Goal: Task Accomplishment & Management: Manage account settings

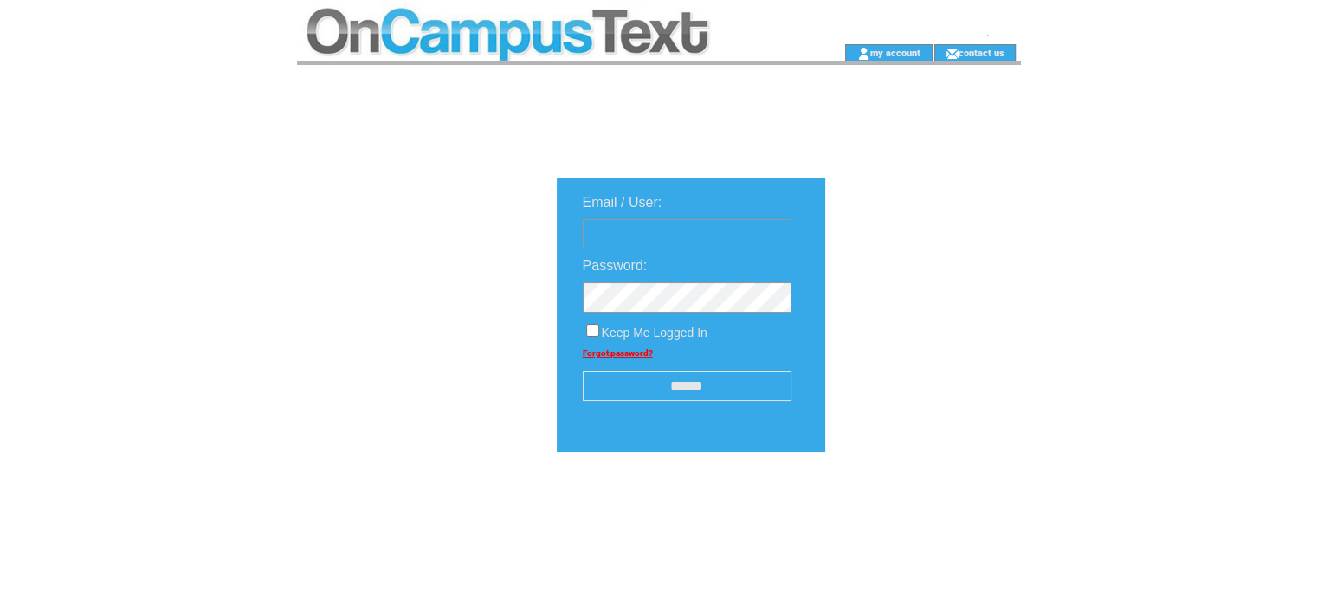
type input "**********"
click at [692, 387] on input "******" at bounding box center [687, 386] width 209 height 30
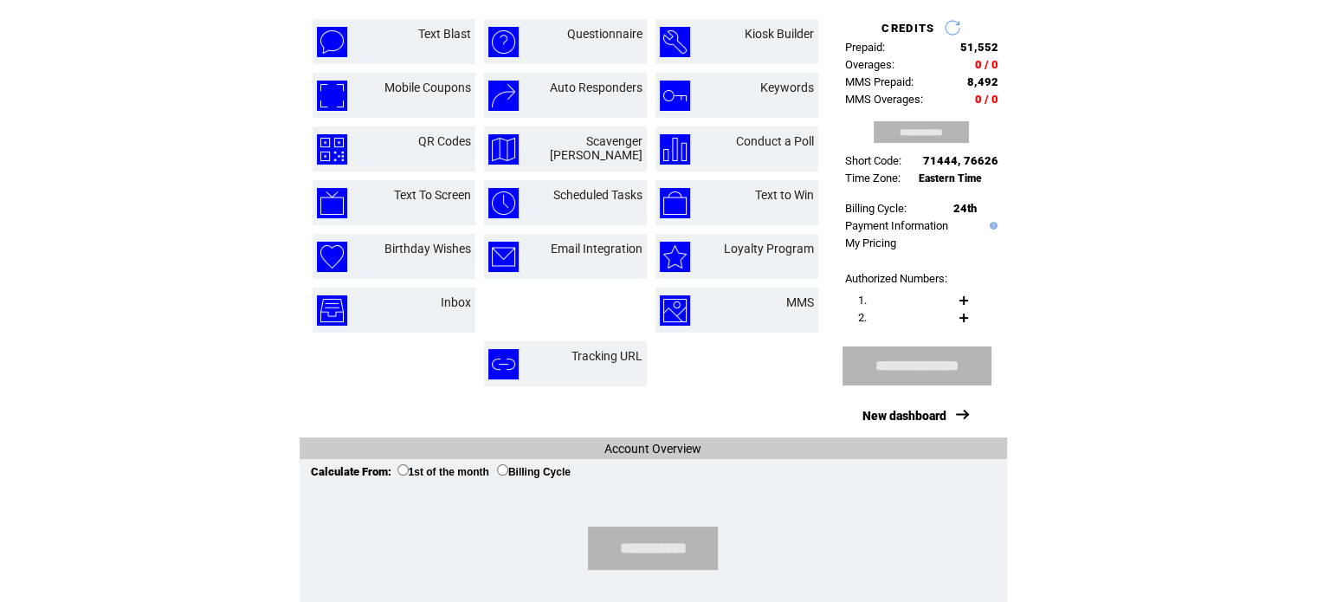
scroll to position [201, 0]
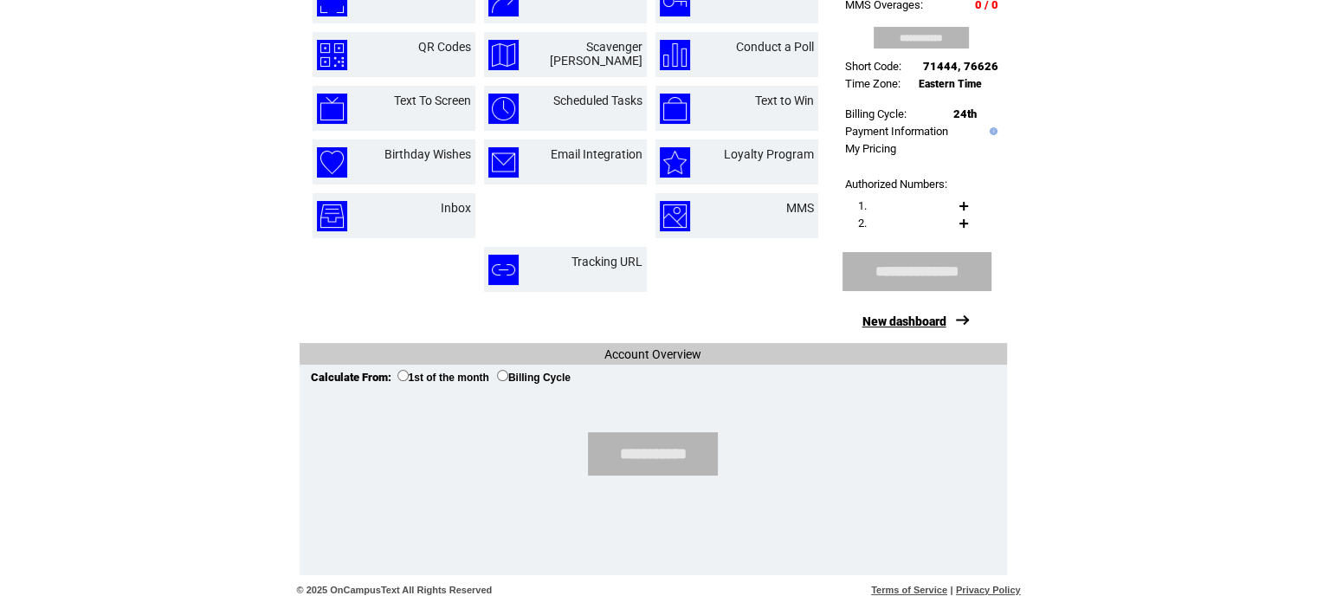
click at [915, 323] on link "New dashboard" at bounding box center [905, 321] width 84 height 14
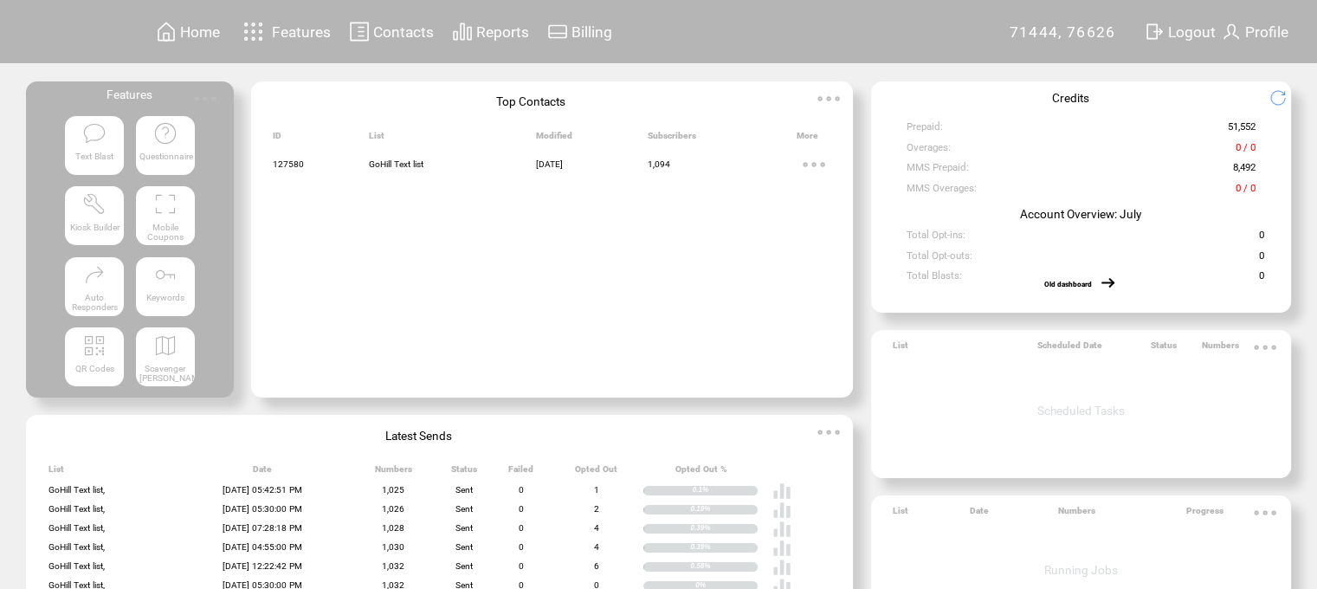
click at [190, 20] on td "Home" at bounding box center [200, 31] width 42 height 23
click at [177, 33] on img at bounding box center [166, 32] width 21 height 22
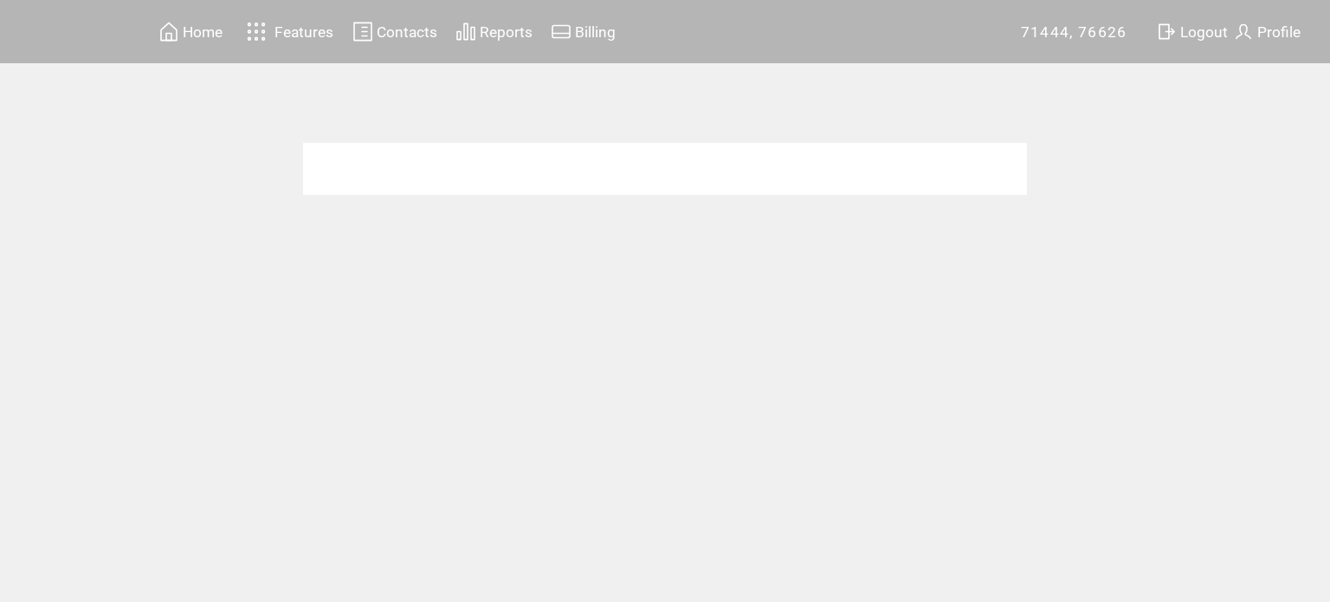
click at [249, 27] on img at bounding box center [257, 31] width 30 height 29
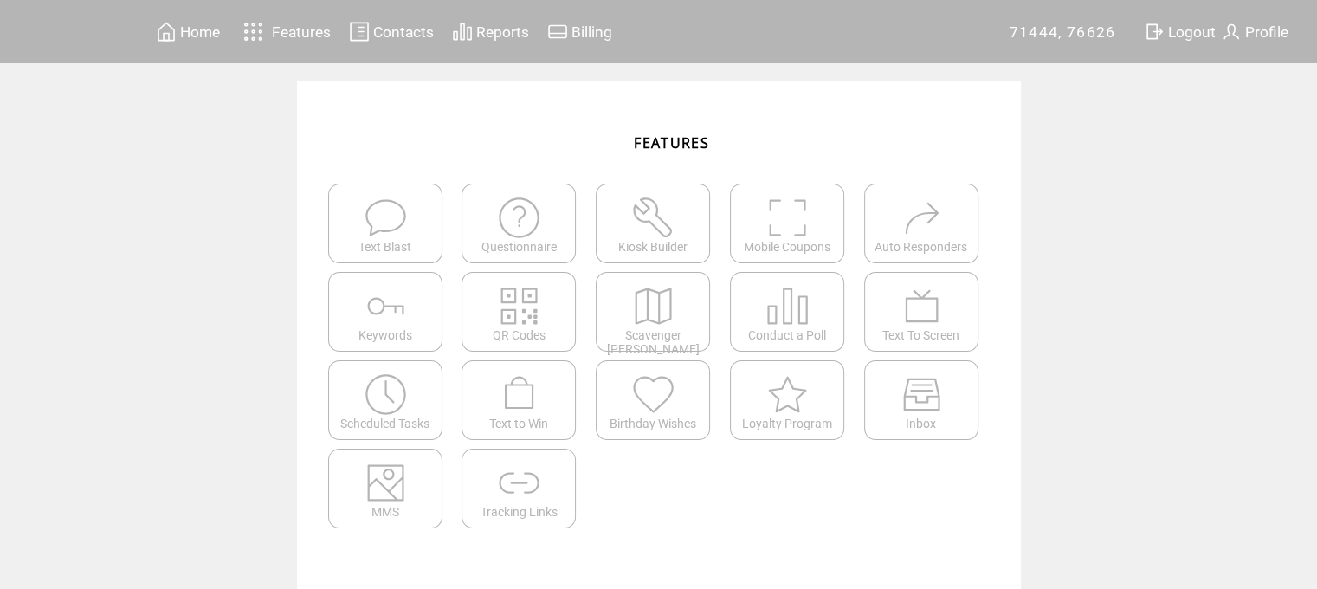
click at [167, 30] on img at bounding box center [166, 32] width 21 height 22
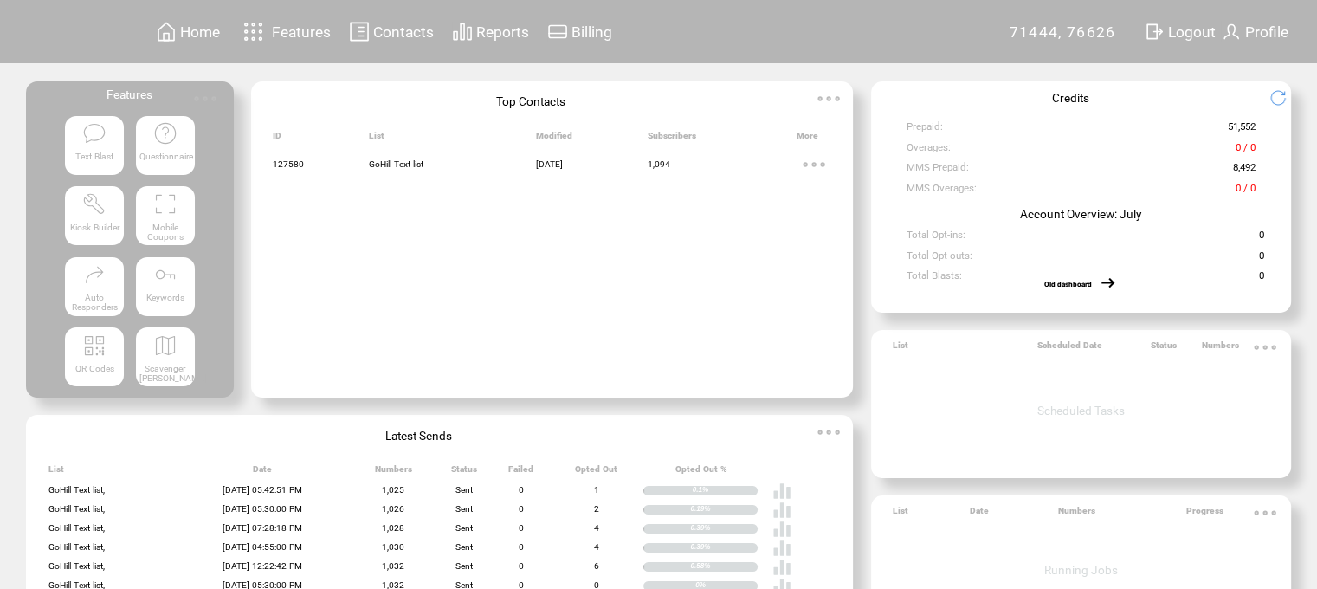
scroll to position [59, 0]
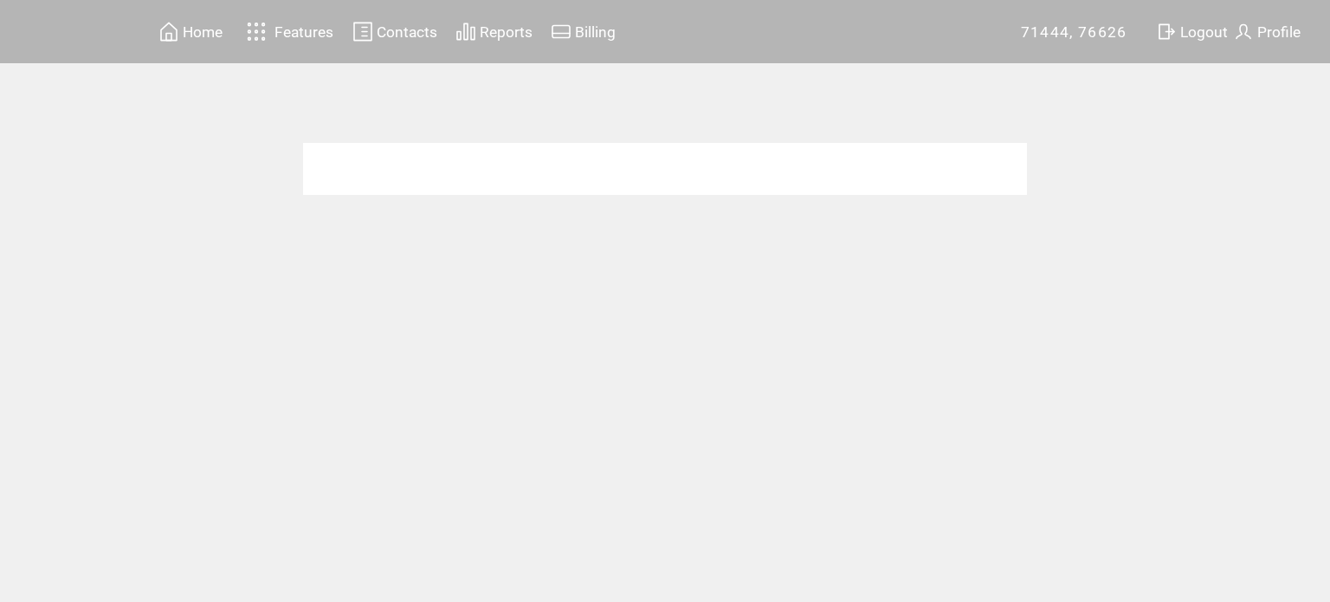
click at [1265, 32] on span "Profile" at bounding box center [1279, 31] width 43 height 17
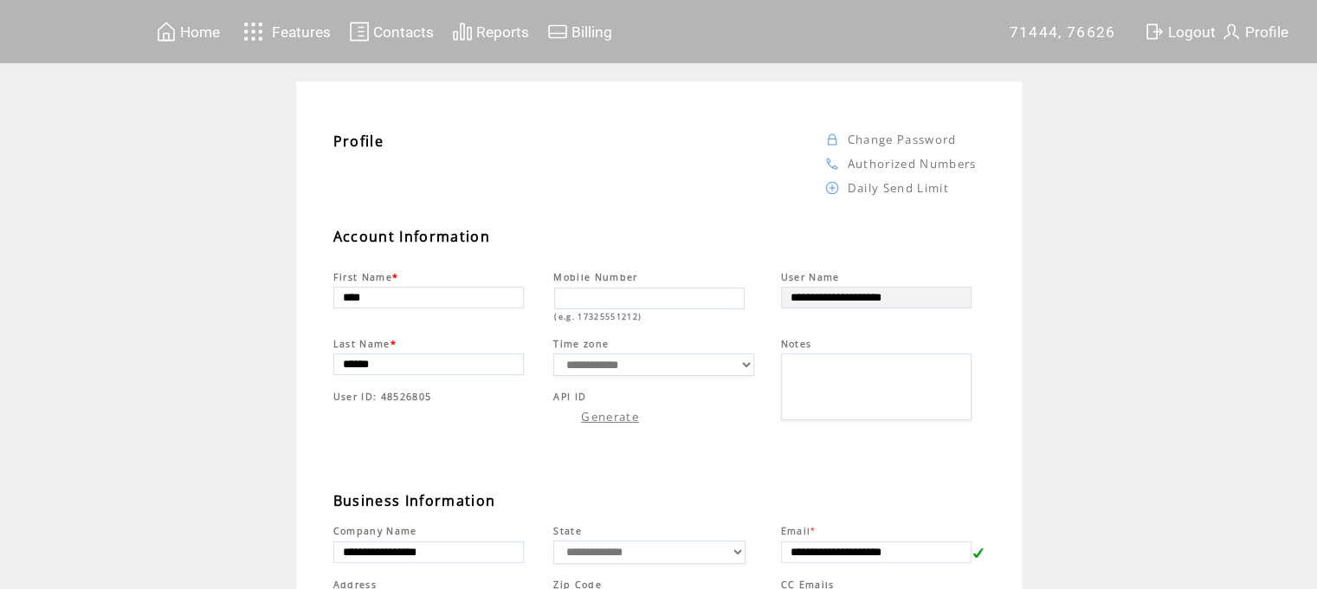
click at [197, 30] on span "Home" at bounding box center [200, 31] width 40 height 17
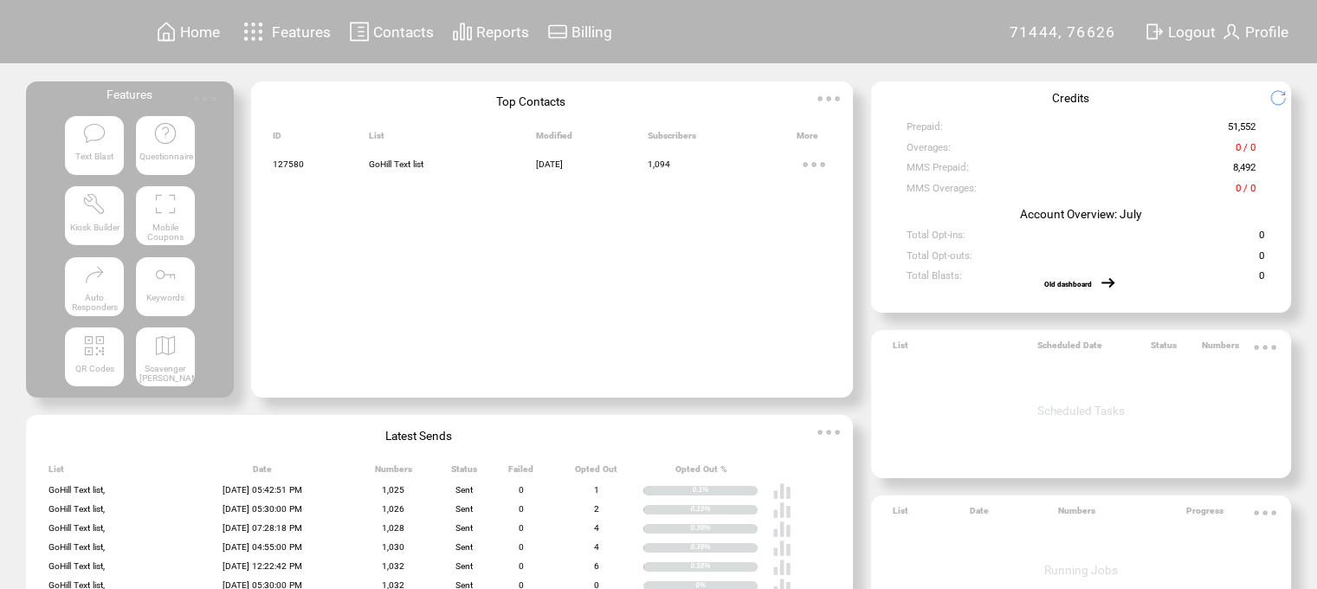
click at [832, 160] on img at bounding box center [814, 164] width 35 height 35
click at [502, 245] on td at bounding box center [452, 238] width 167 height 16
click at [302, 34] on span "Features" at bounding box center [301, 31] width 59 height 17
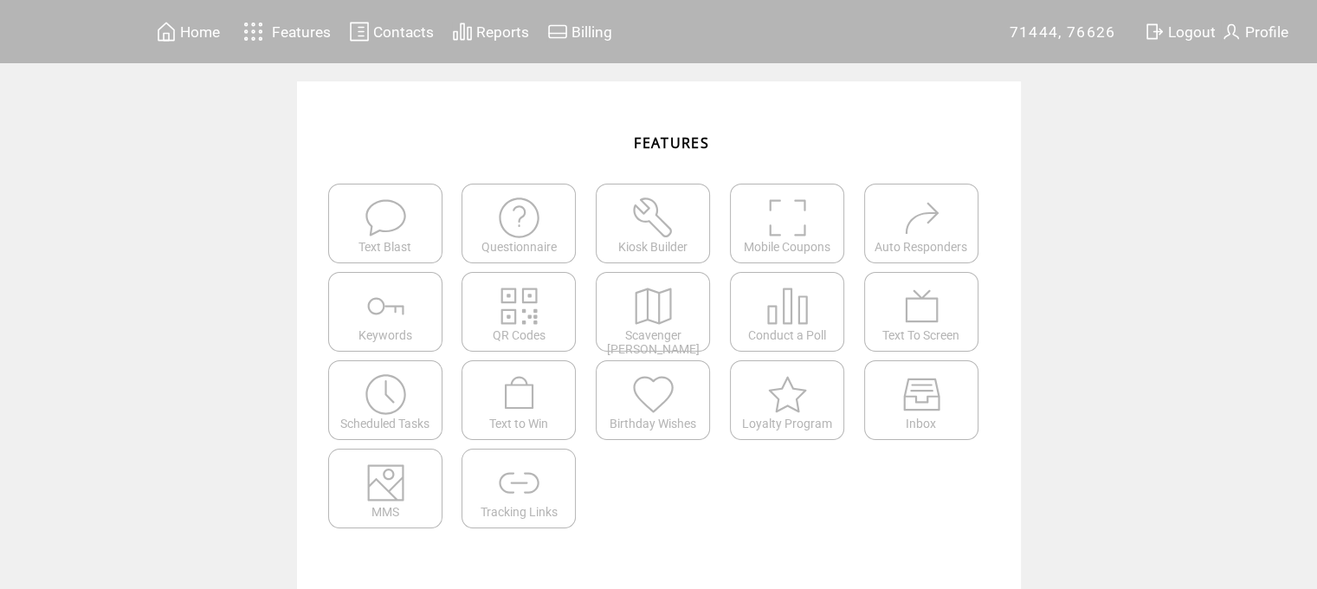
click at [482, 29] on span "Reports" at bounding box center [502, 31] width 53 height 17
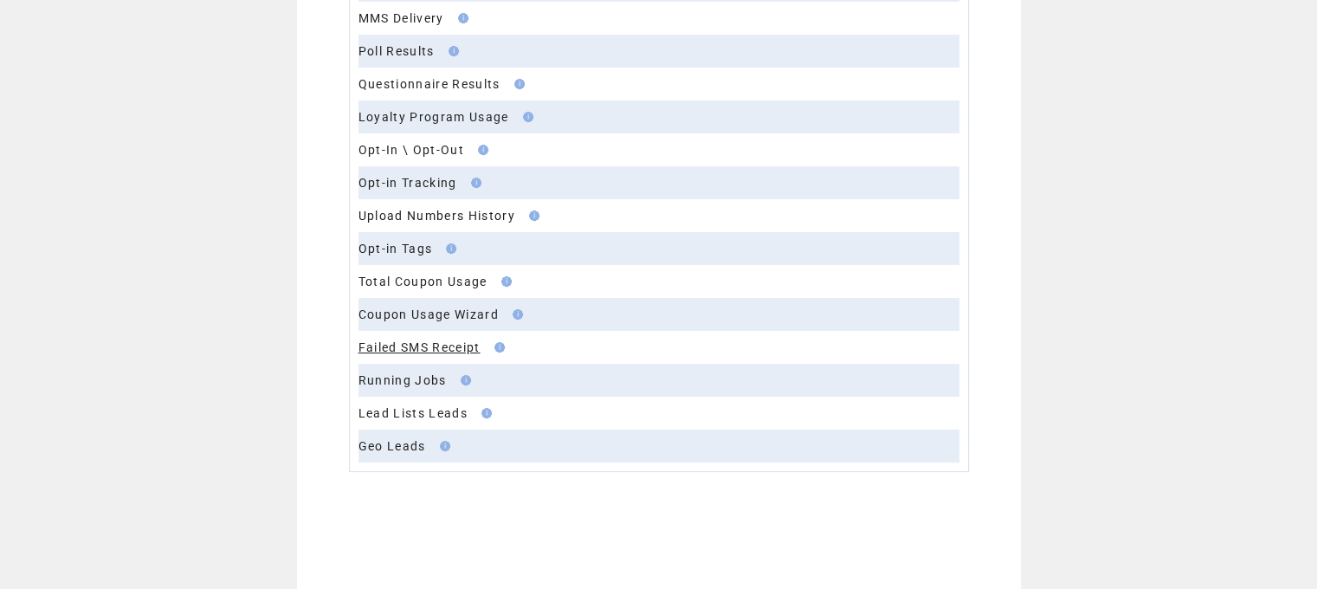
scroll to position [306, 0]
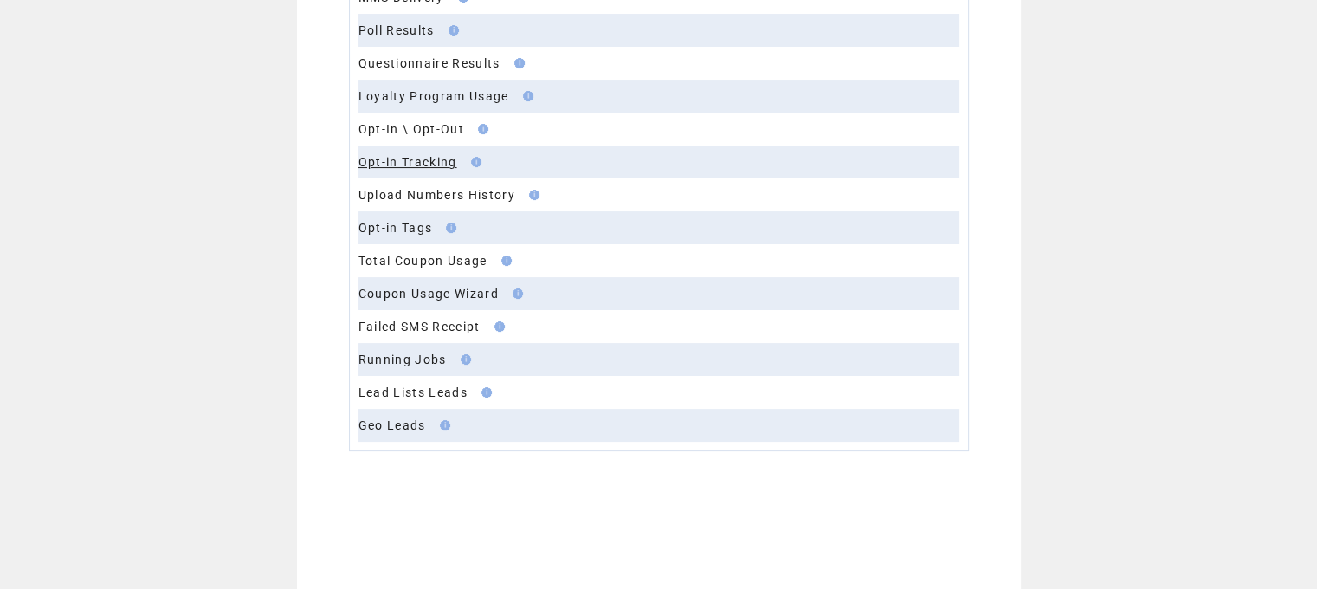
click at [438, 165] on link "Opt-in Tracking" at bounding box center [408, 162] width 99 height 14
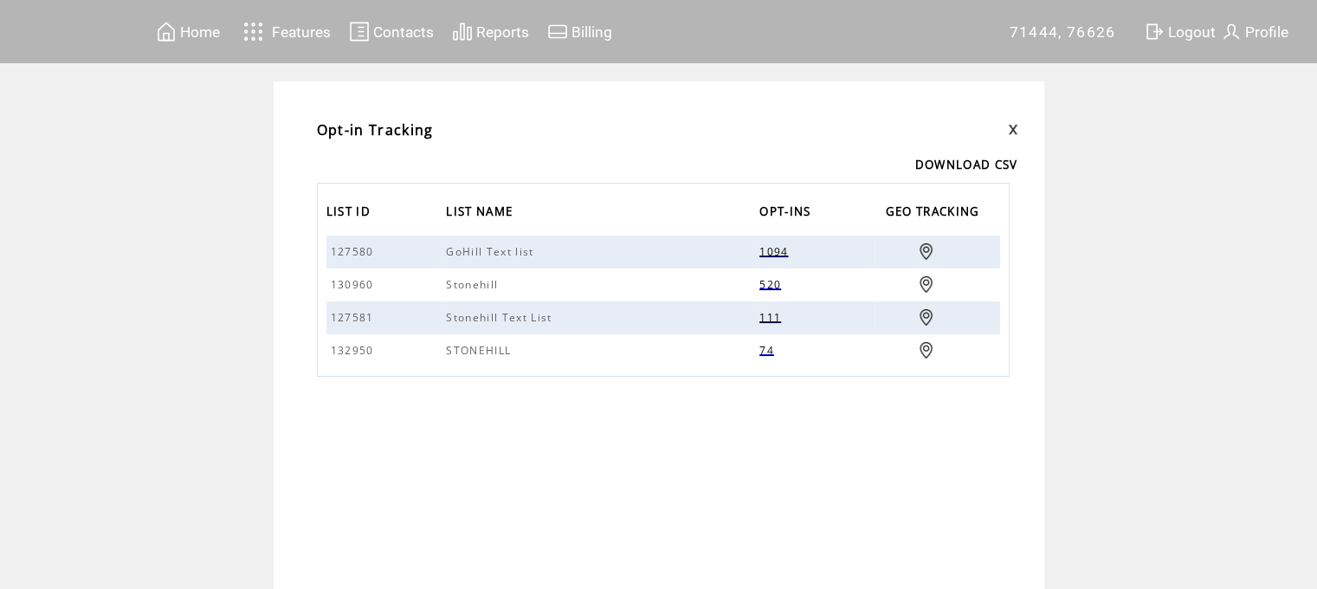
click at [780, 251] on span "1094" at bounding box center [776, 251] width 33 height 15
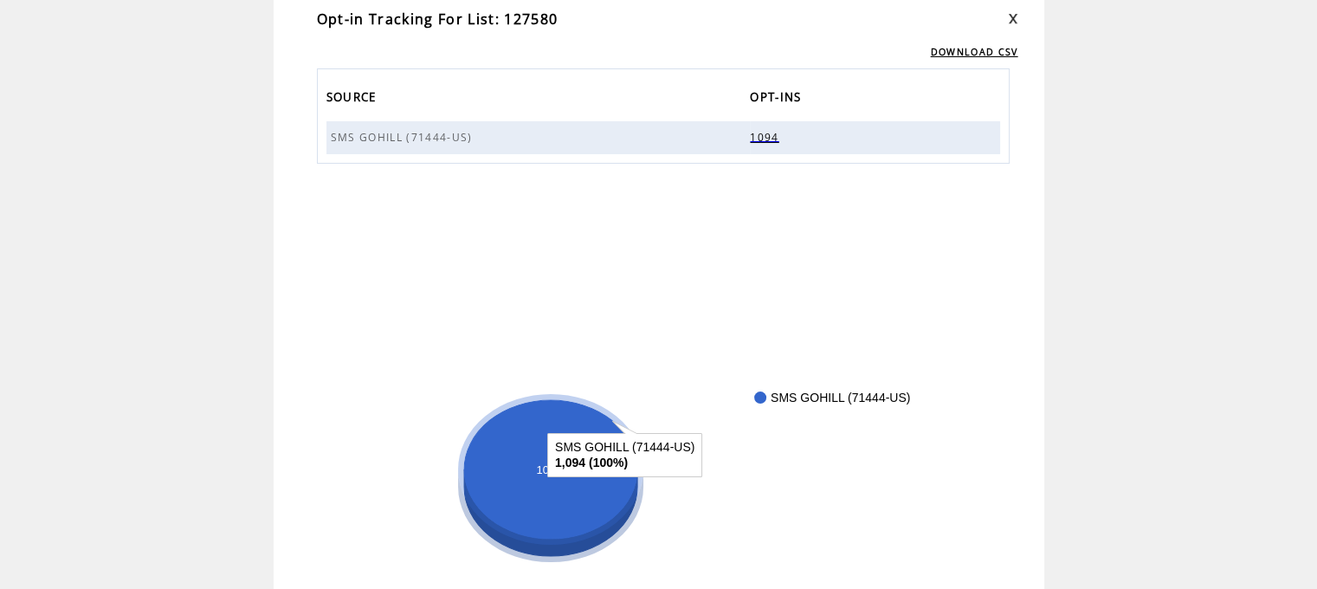
scroll to position [228, 0]
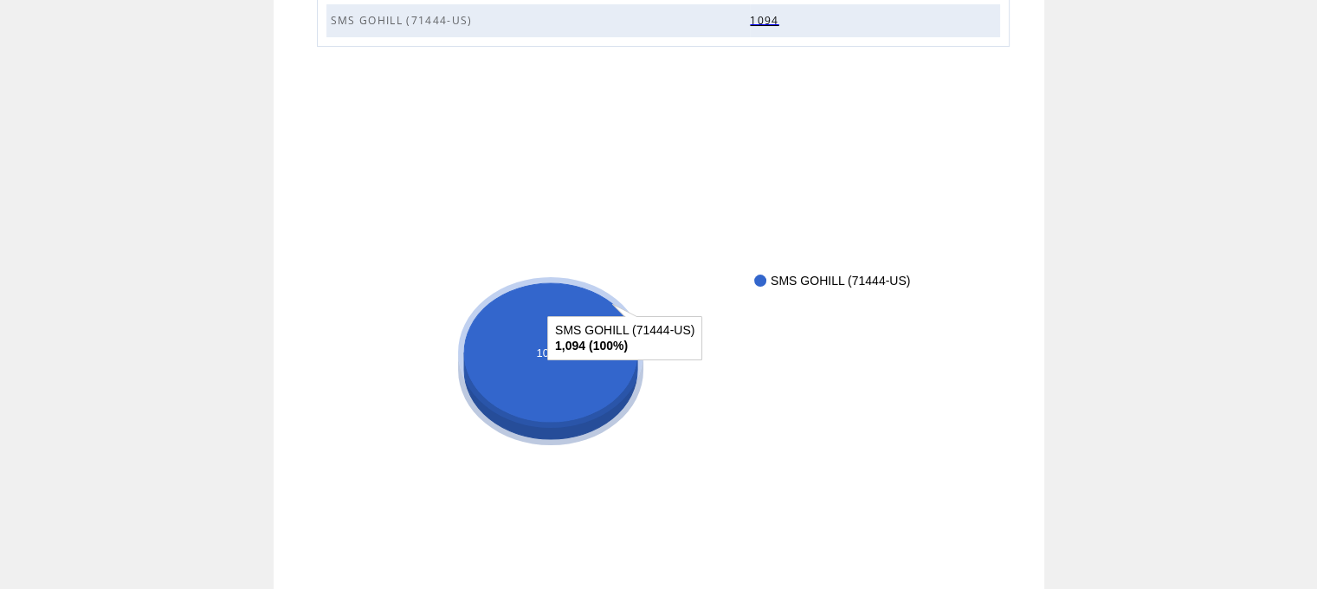
click at [556, 385] on ellipse "A chart." at bounding box center [550, 352] width 173 height 139
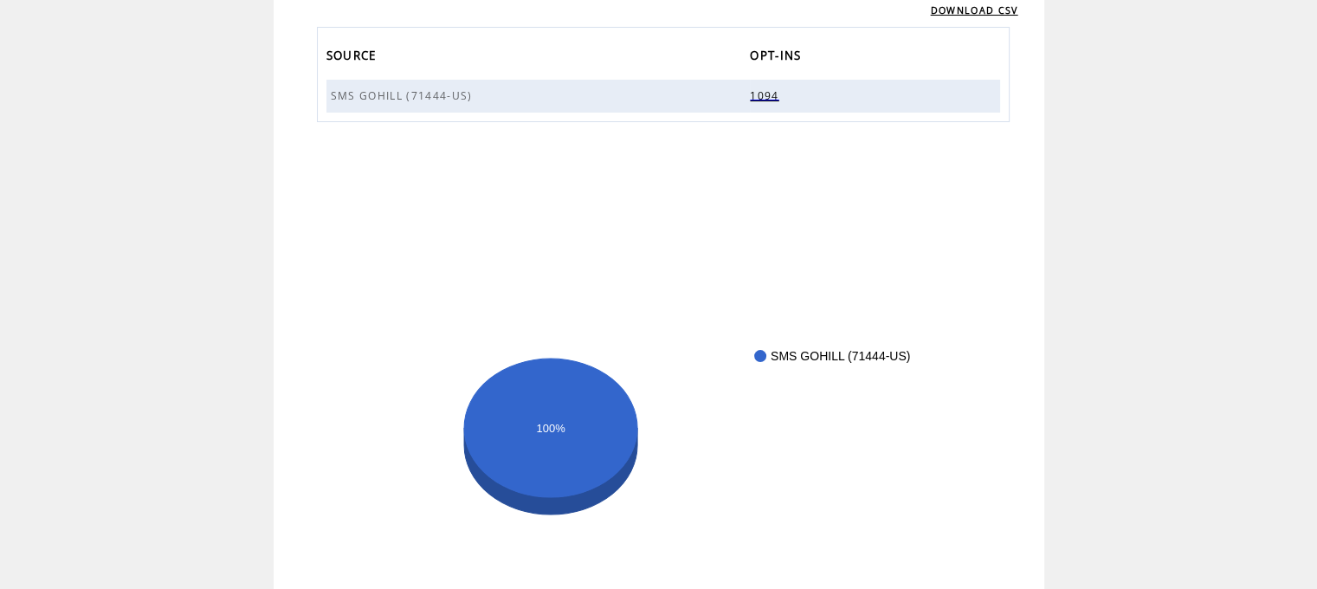
scroll to position [0, 0]
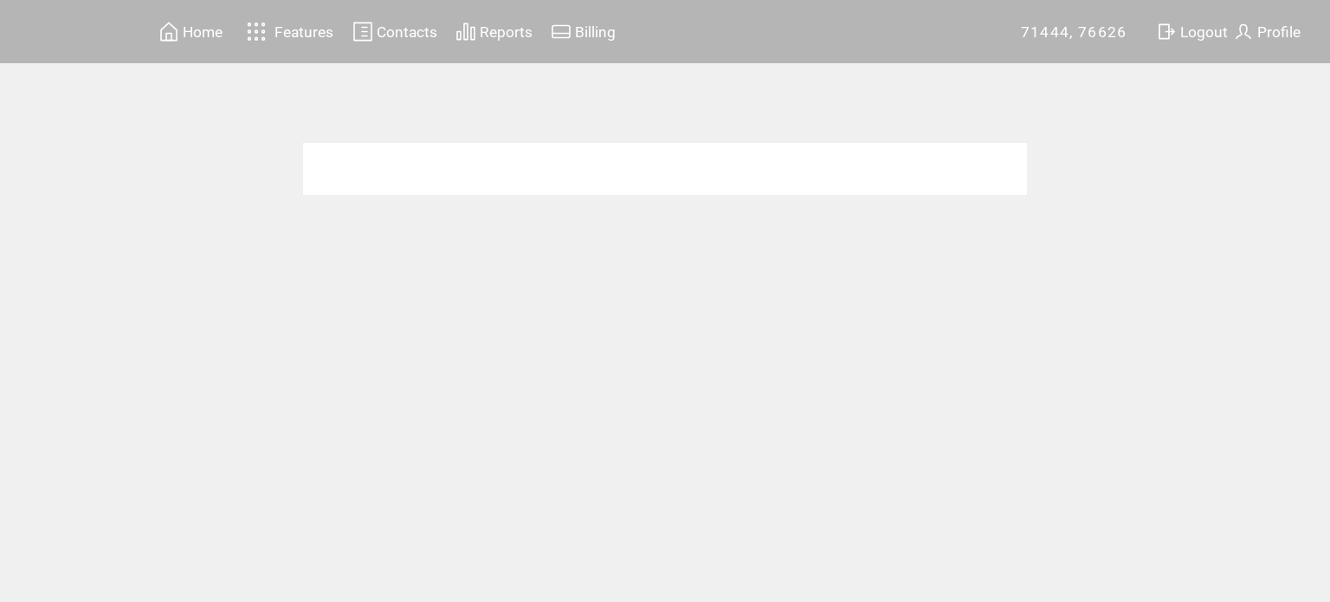
click at [394, 27] on span "Contacts" at bounding box center [407, 31] width 61 height 17
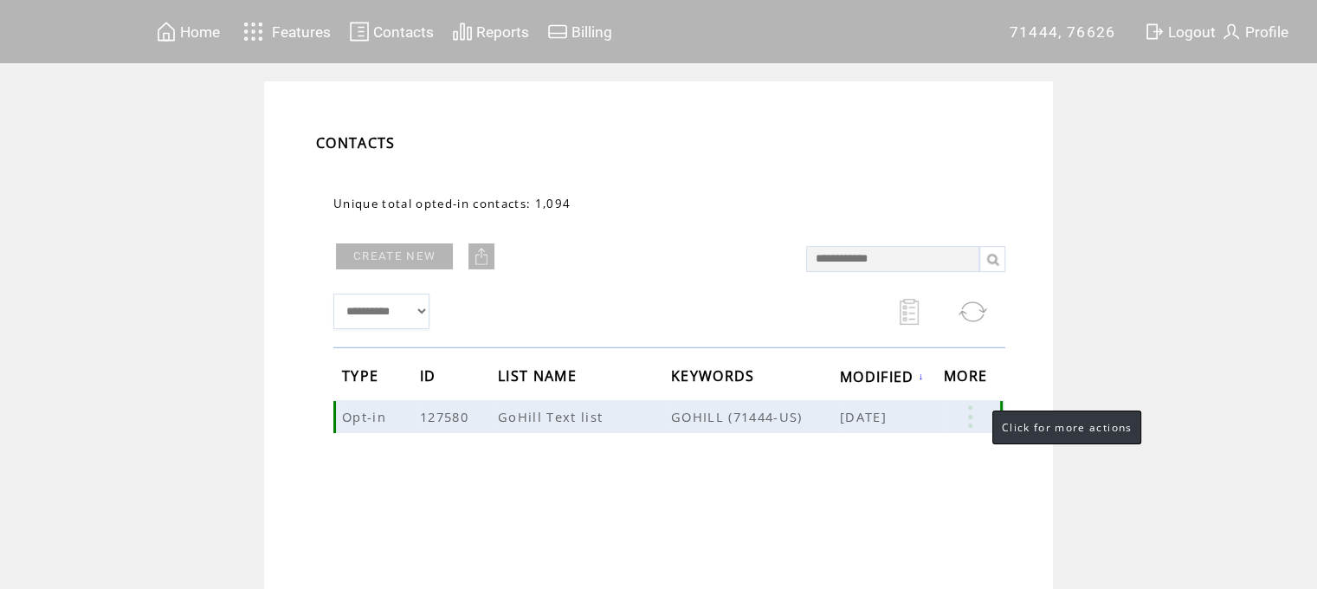
click at [974, 415] on link at bounding box center [970, 416] width 52 height 23
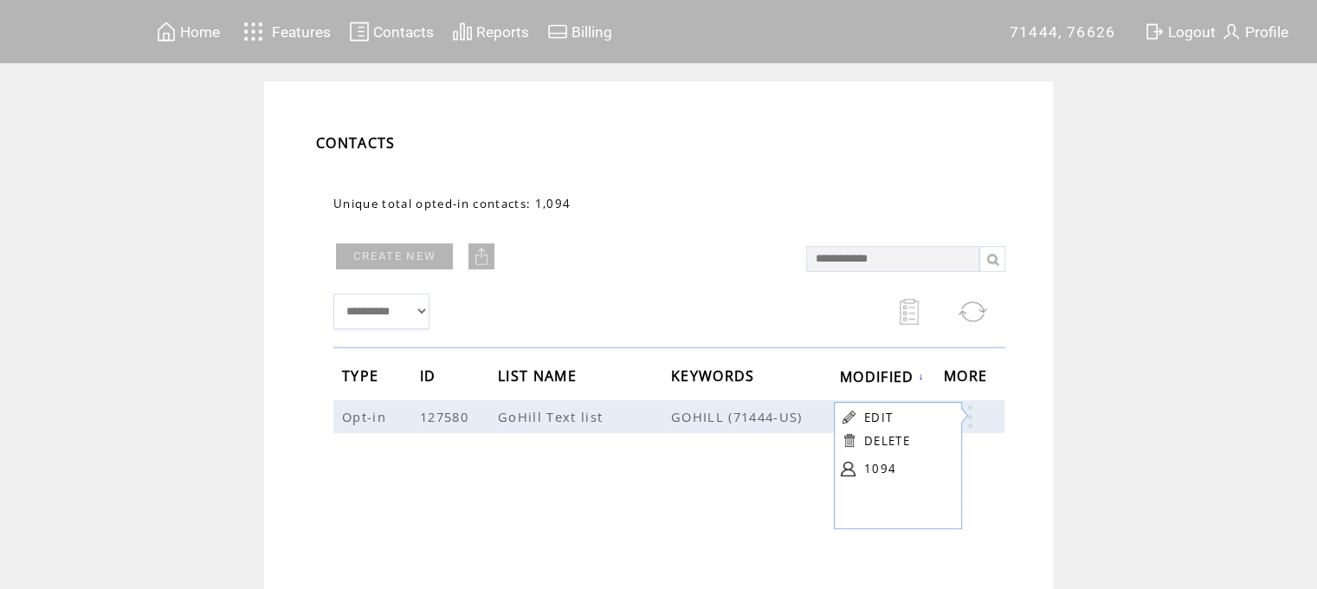
click at [871, 466] on link "1094" at bounding box center [907, 469] width 87 height 26
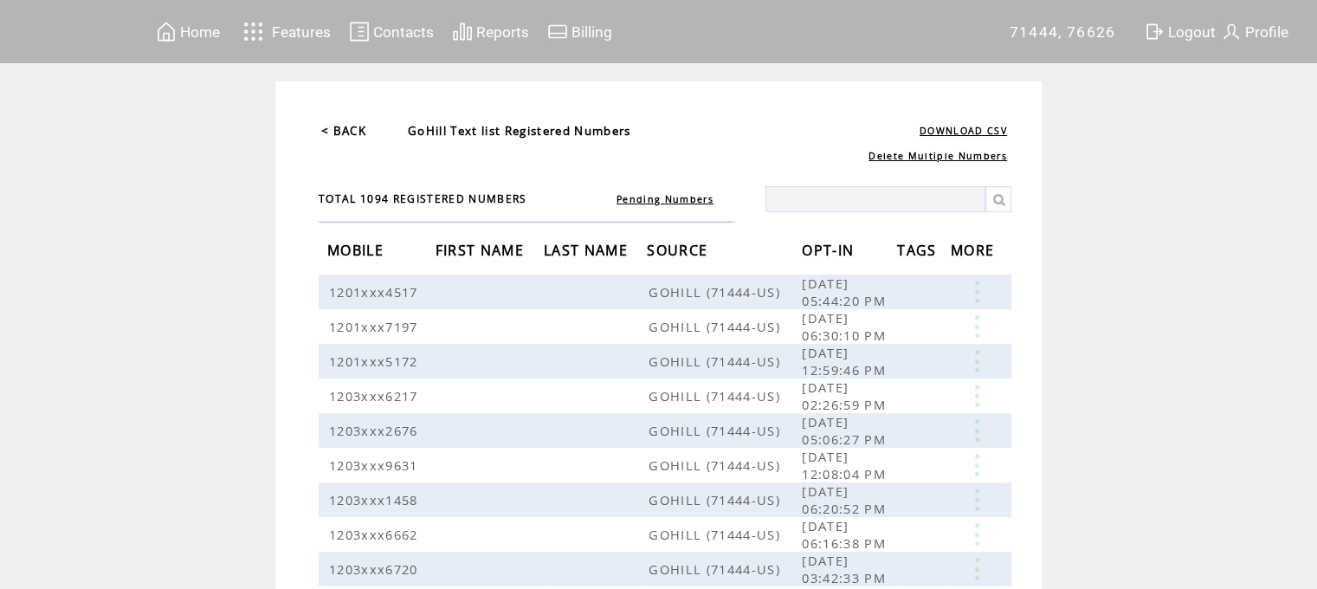
click at [853, 251] on span "OPT-IN" at bounding box center [830, 252] width 56 height 32
click at [868, 249] on link "OPT-IN ↑" at bounding box center [837, 249] width 62 height 10
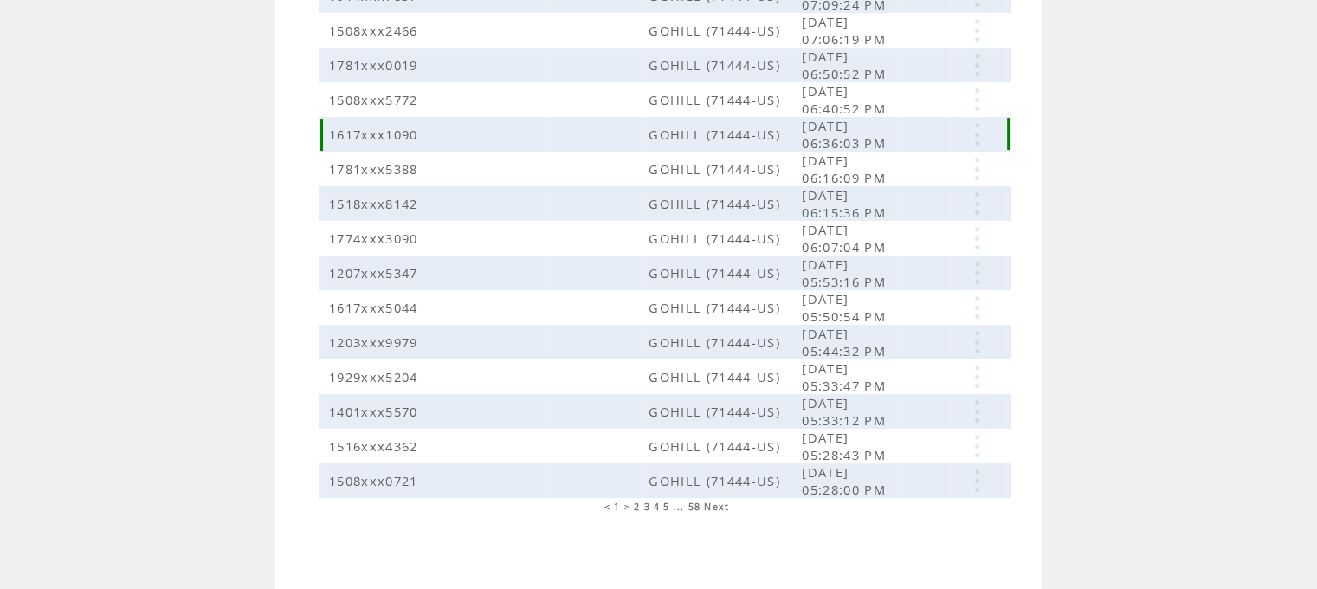
scroll to position [437, 0]
click at [725, 502] on span "Next" at bounding box center [716, 505] width 25 height 12
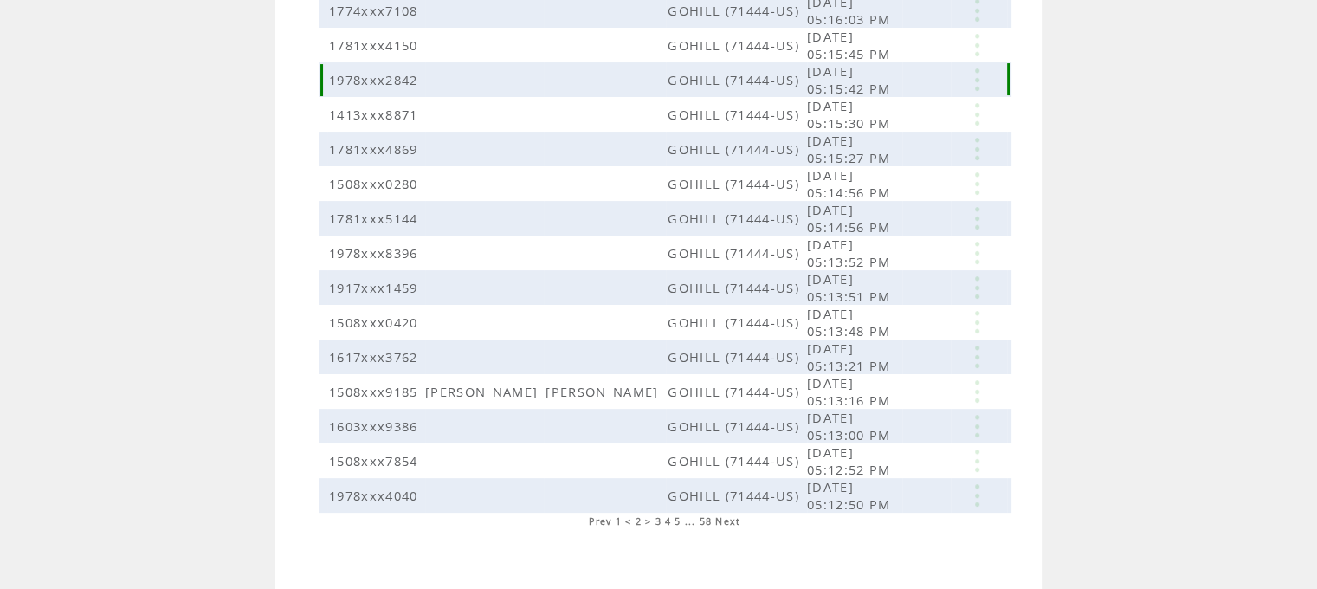
scroll to position [437, 0]
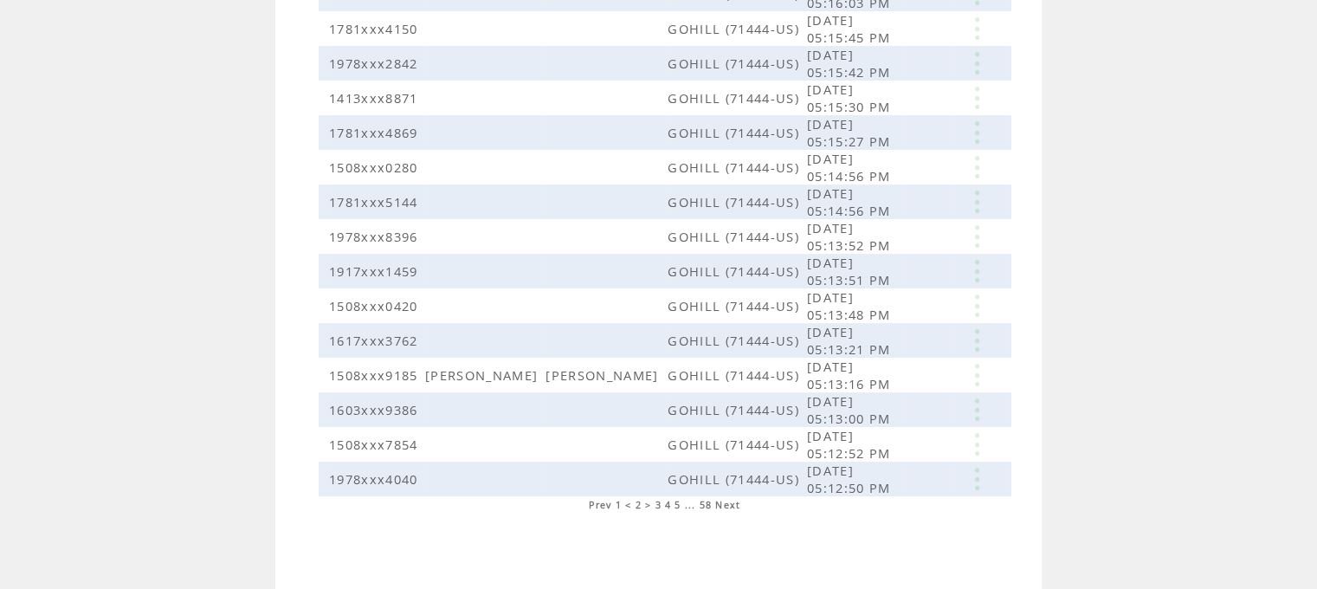
click at [732, 500] on span "Next" at bounding box center [727, 505] width 25 height 12
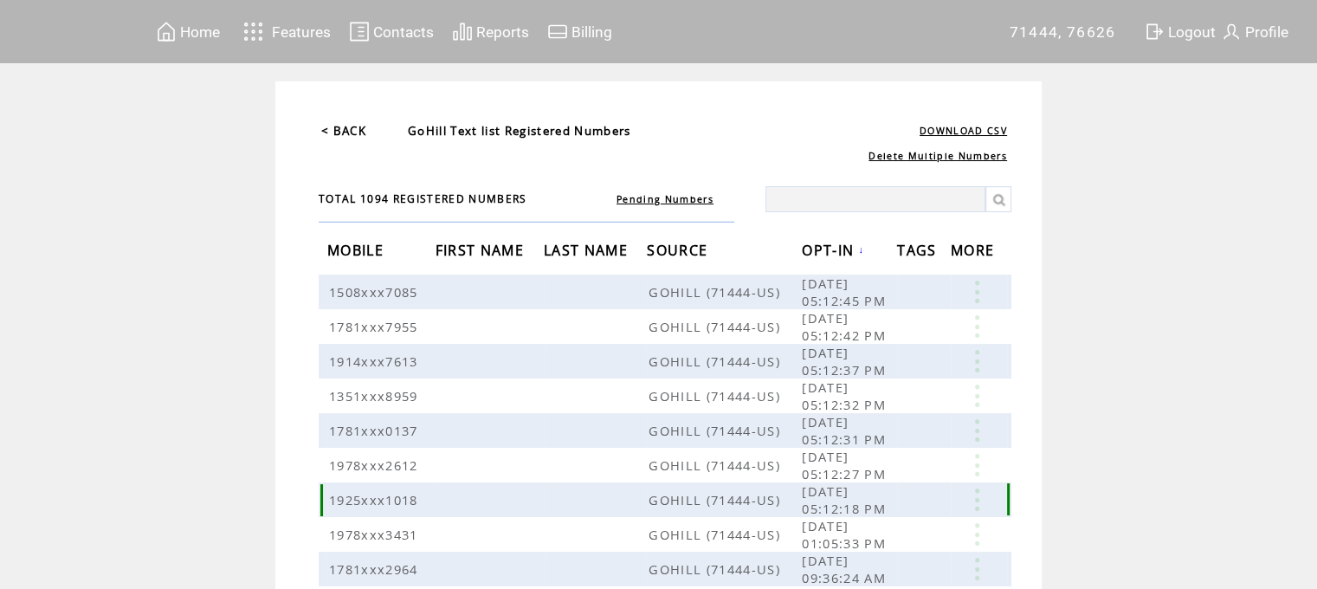
scroll to position [433, 0]
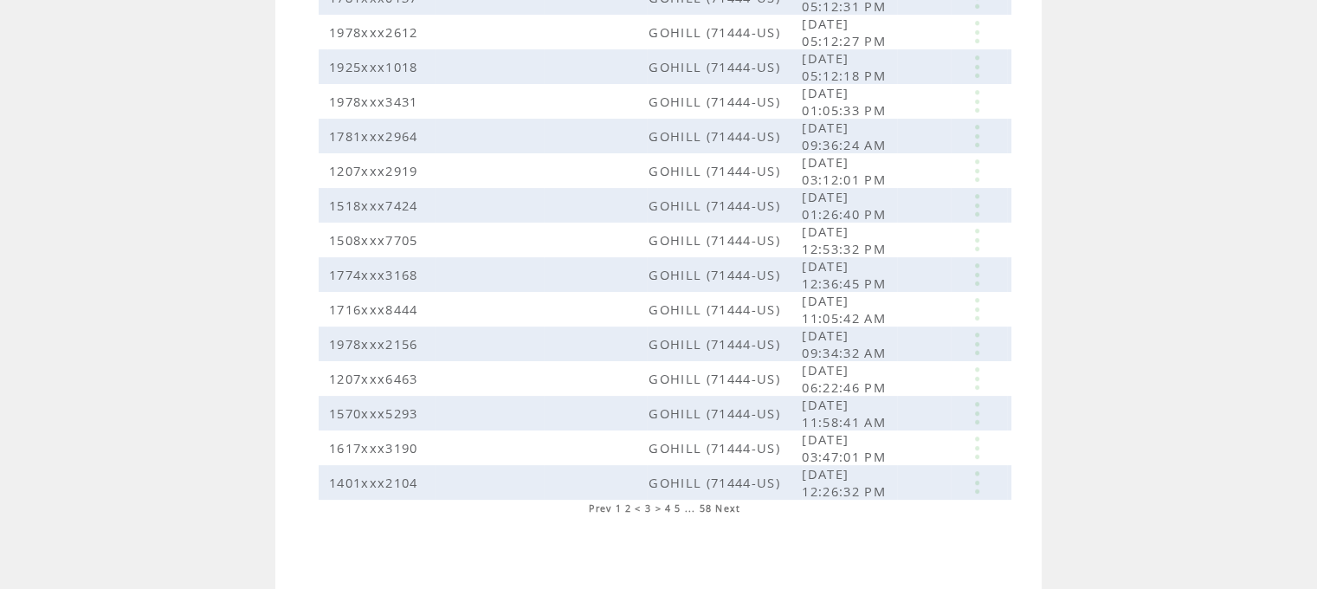
click at [735, 507] on span "Next" at bounding box center [727, 508] width 25 height 12
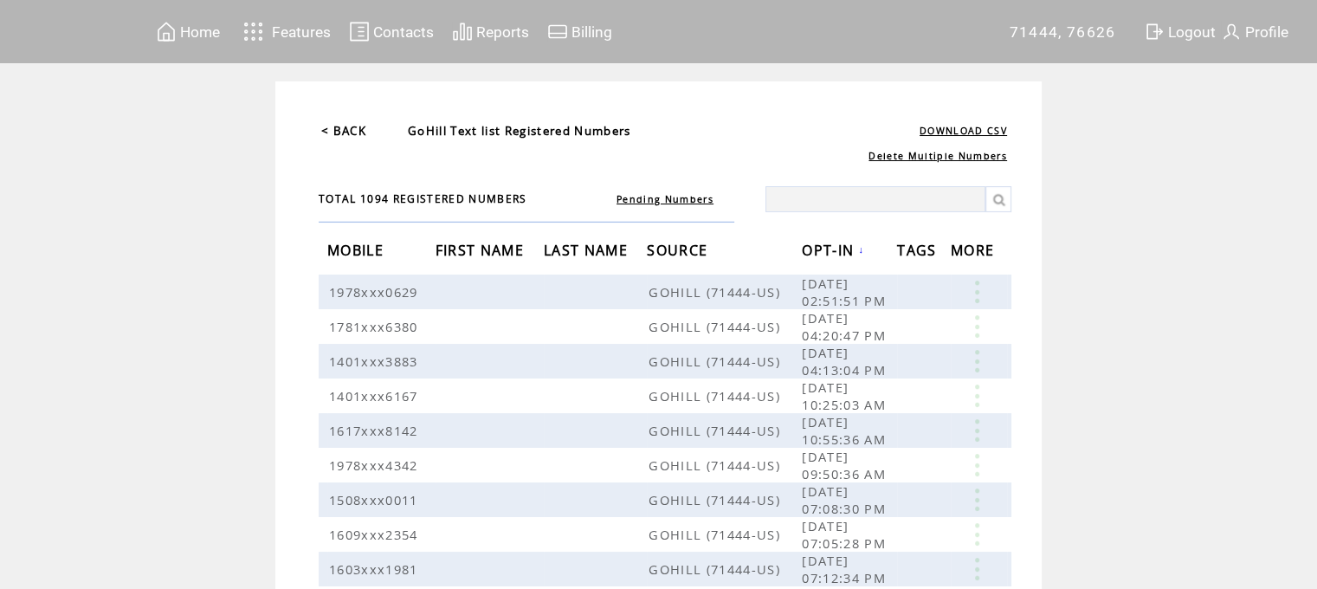
click at [355, 128] on link "< BACK" at bounding box center [343, 131] width 45 height 16
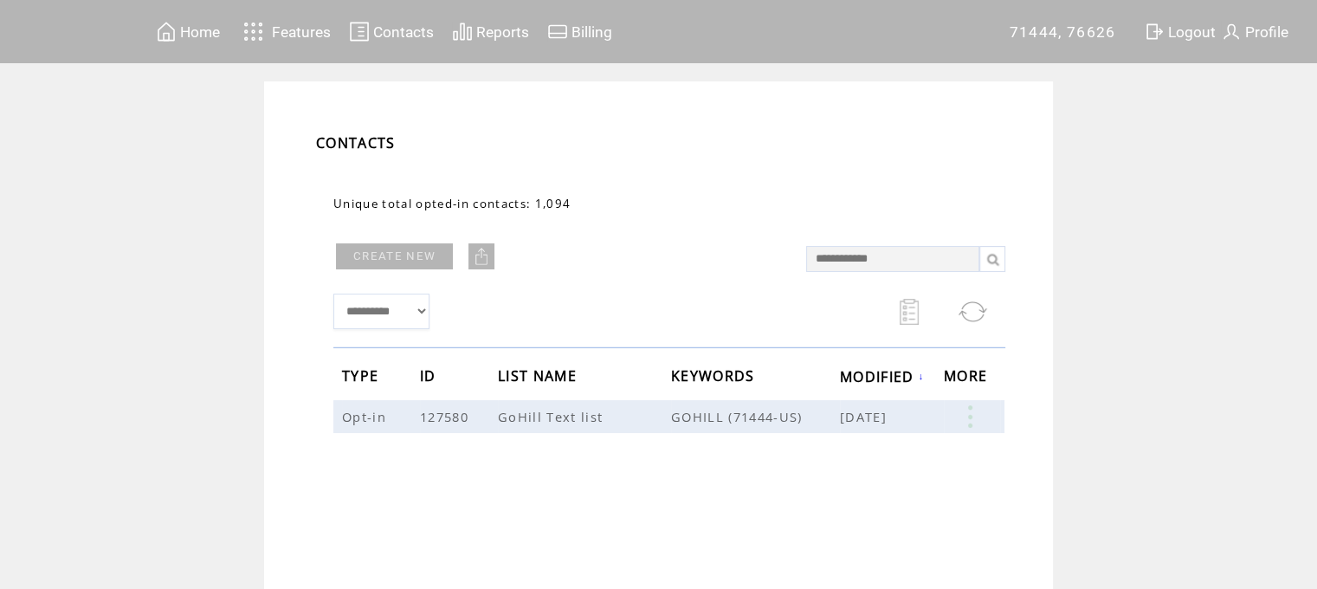
click at [192, 33] on span "Home" at bounding box center [200, 31] width 40 height 17
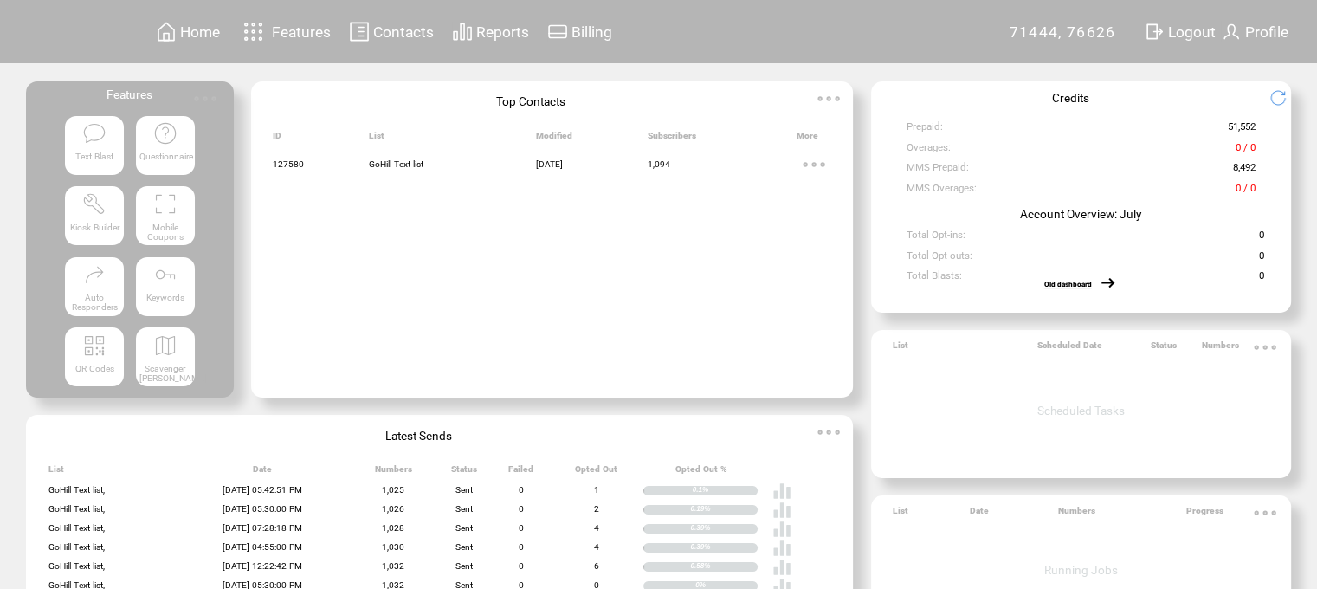
click at [1071, 288] on link "Old dashboard" at bounding box center [1069, 284] width 48 height 9
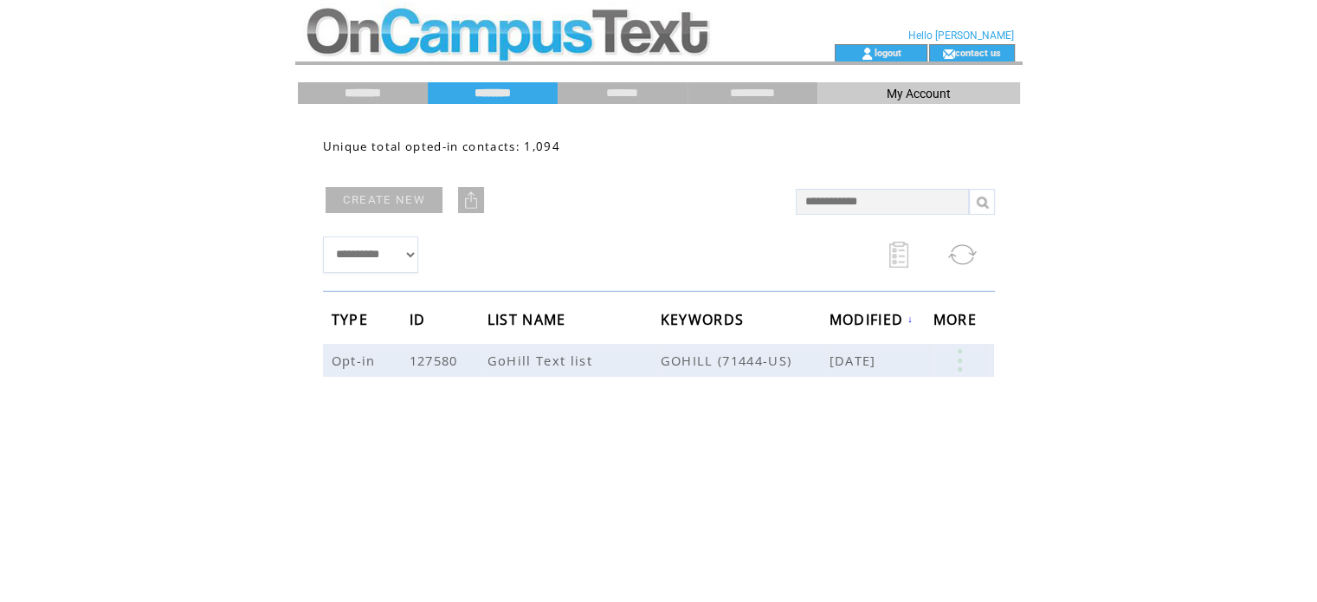
click at [357, 93] on input "********" at bounding box center [363, 93] width 130 height 15
